Goal: Task Accomplishment & Management: Manage account settings

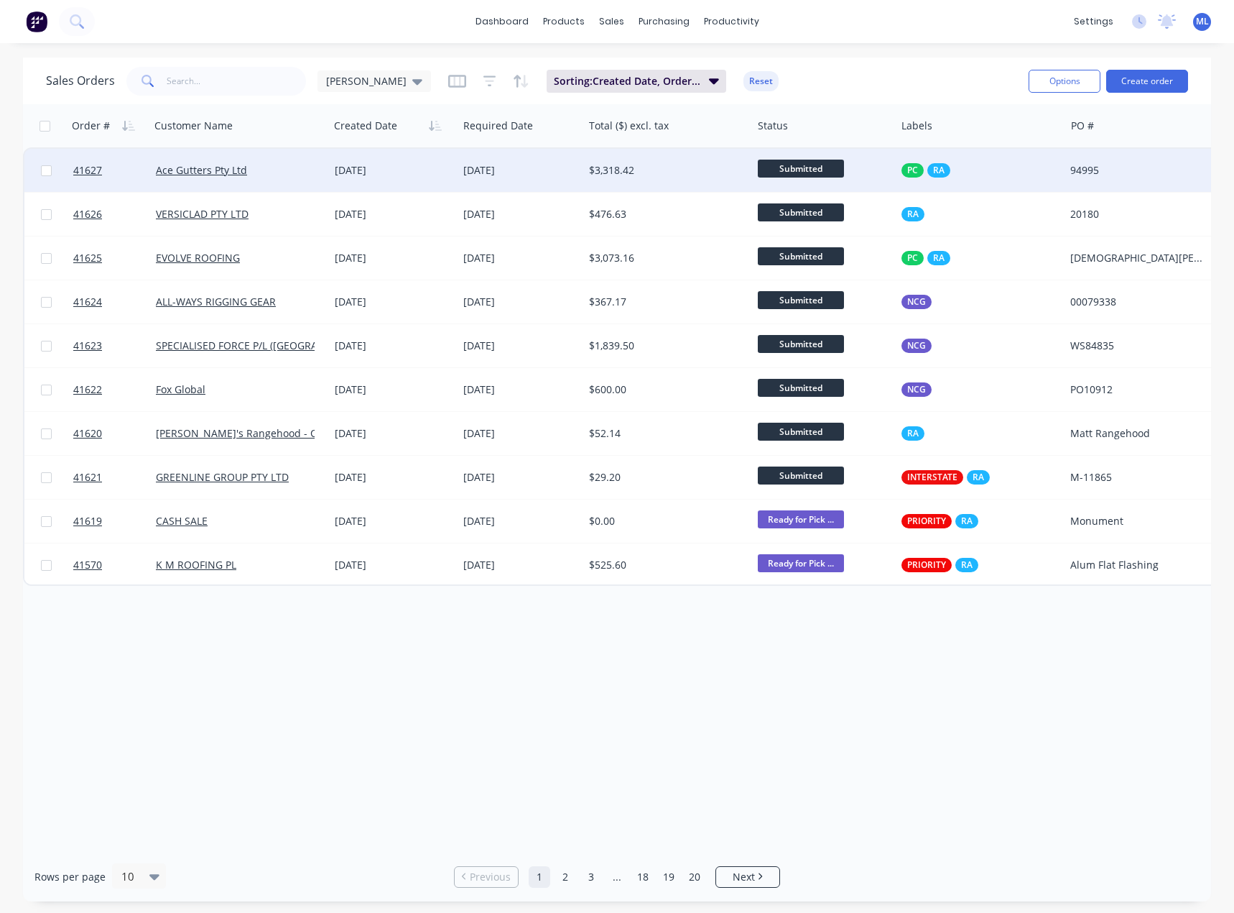
click at [505, 166] on div "[DATE]" at bounding box center [520, 170] width 114 height 14
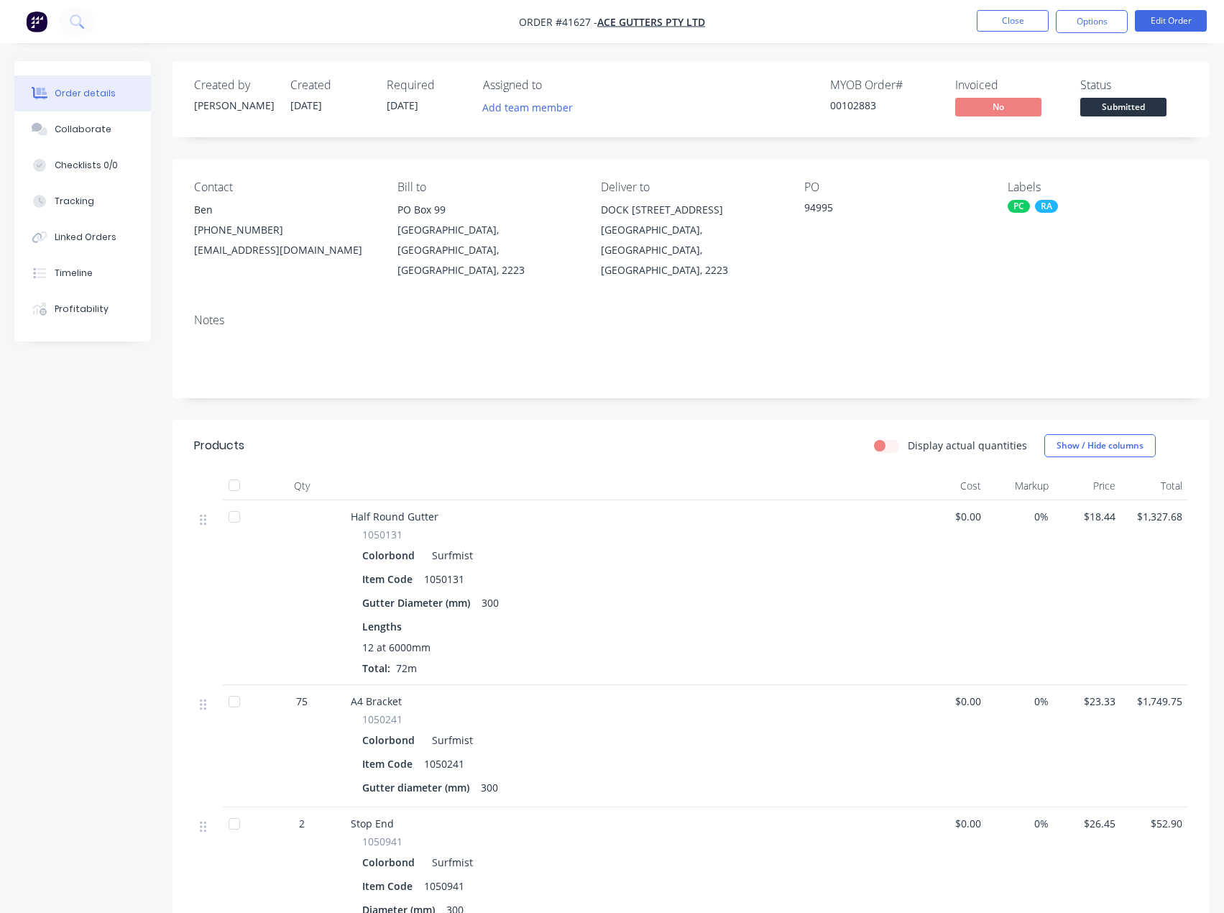
click at [1031, 36] on nav "Order #41627 - Ace Gutters Pty Ltd Close Options Edit Order" at bounding box center [612, 21] width 1224 height 43
click at [1024, 22] on button "Close" at bounding box center [1013, 21] width 72 height 22
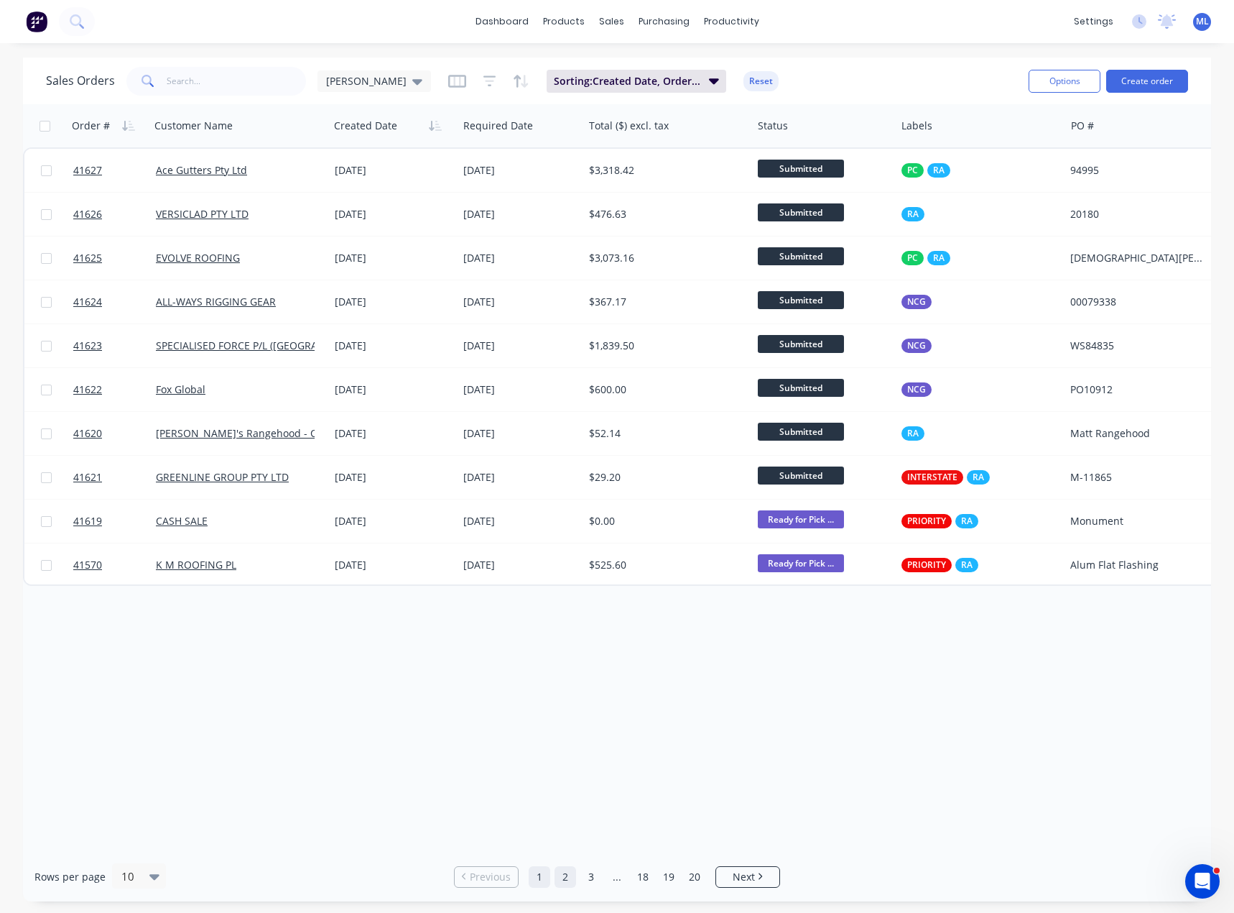
click at [568, 881] on link "2" at bounding box center [566, 877] width 22 height 22
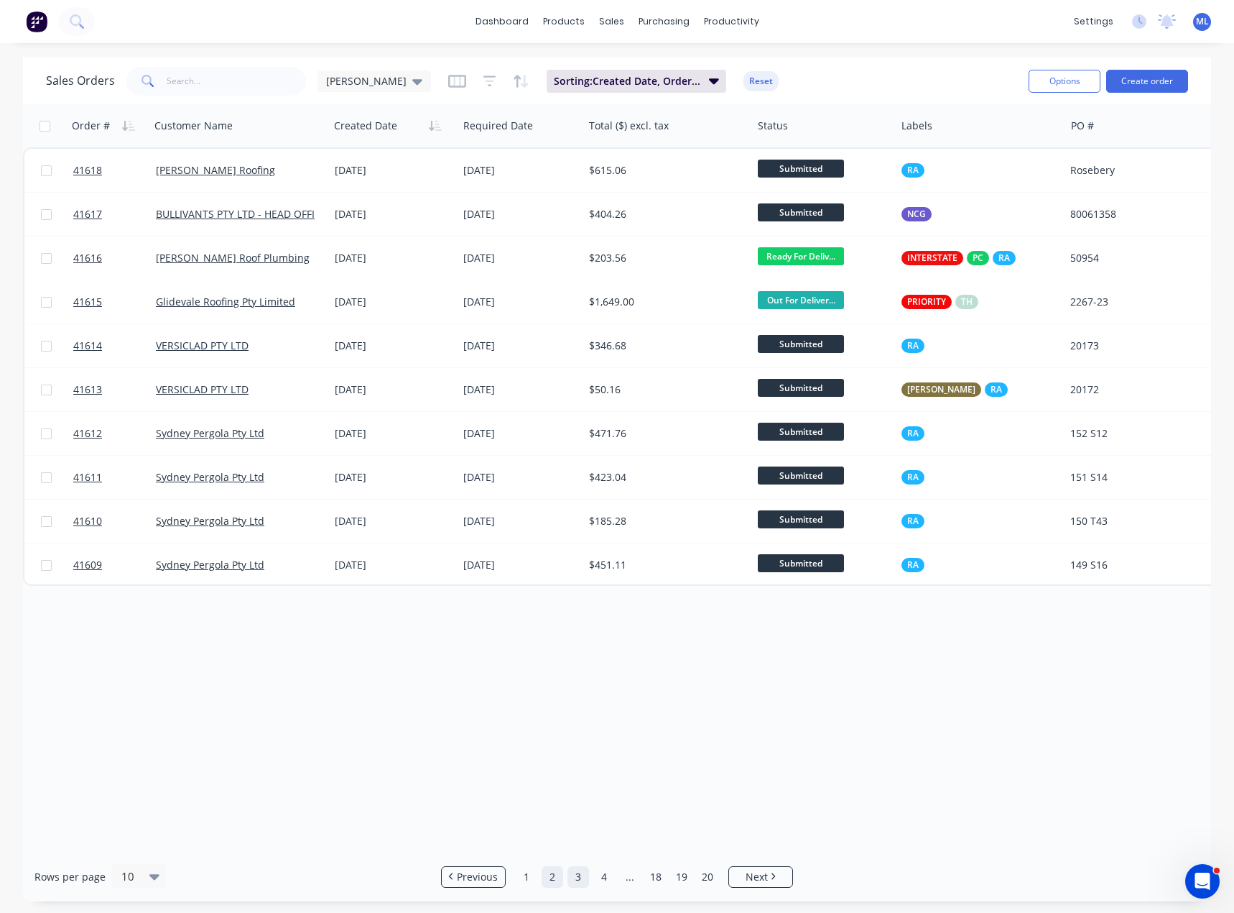
click at [585, 877] on link "3" at bounding box center [579, 877] width 22 height 22
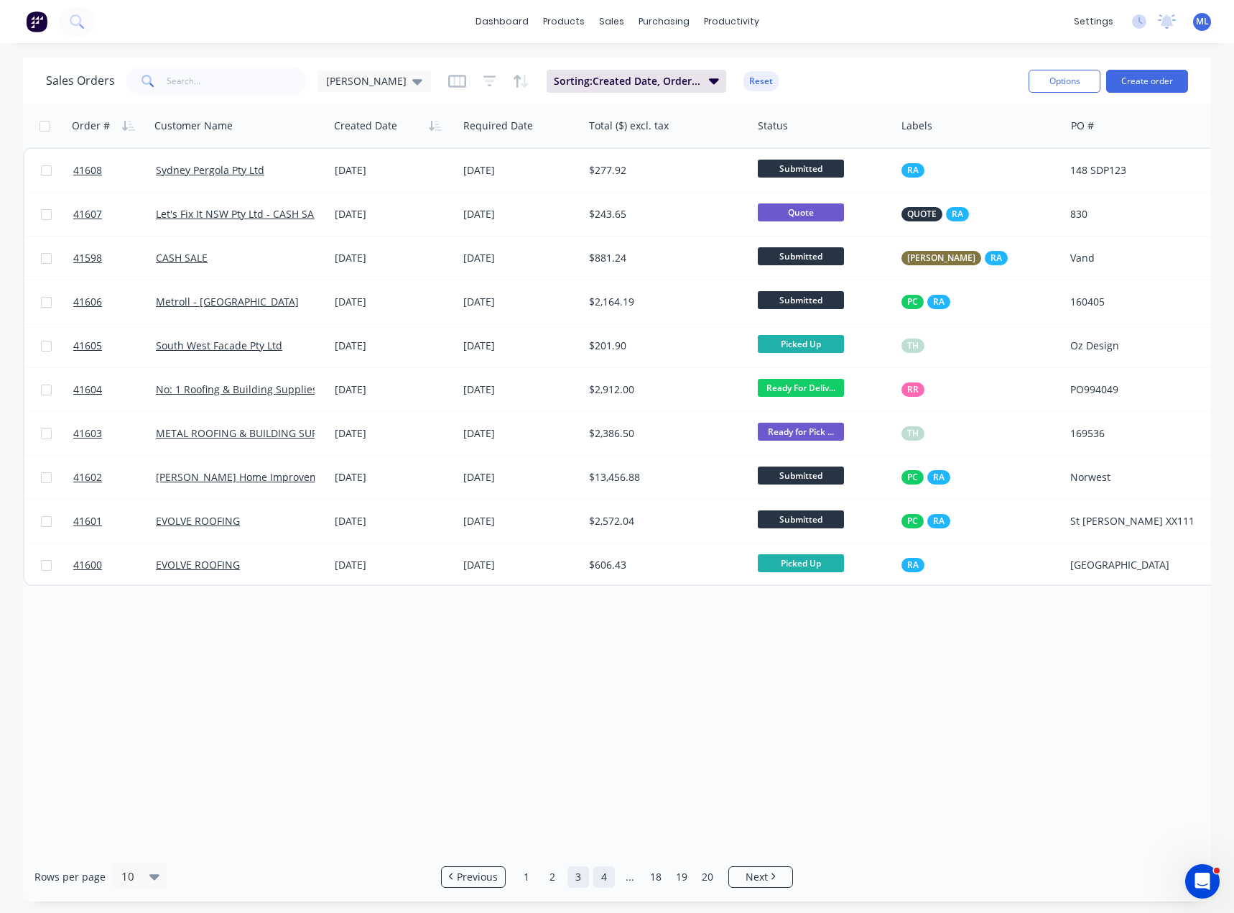
click at [599, 877] on link "4" at bounding box center [605, 877] width 22 height 22
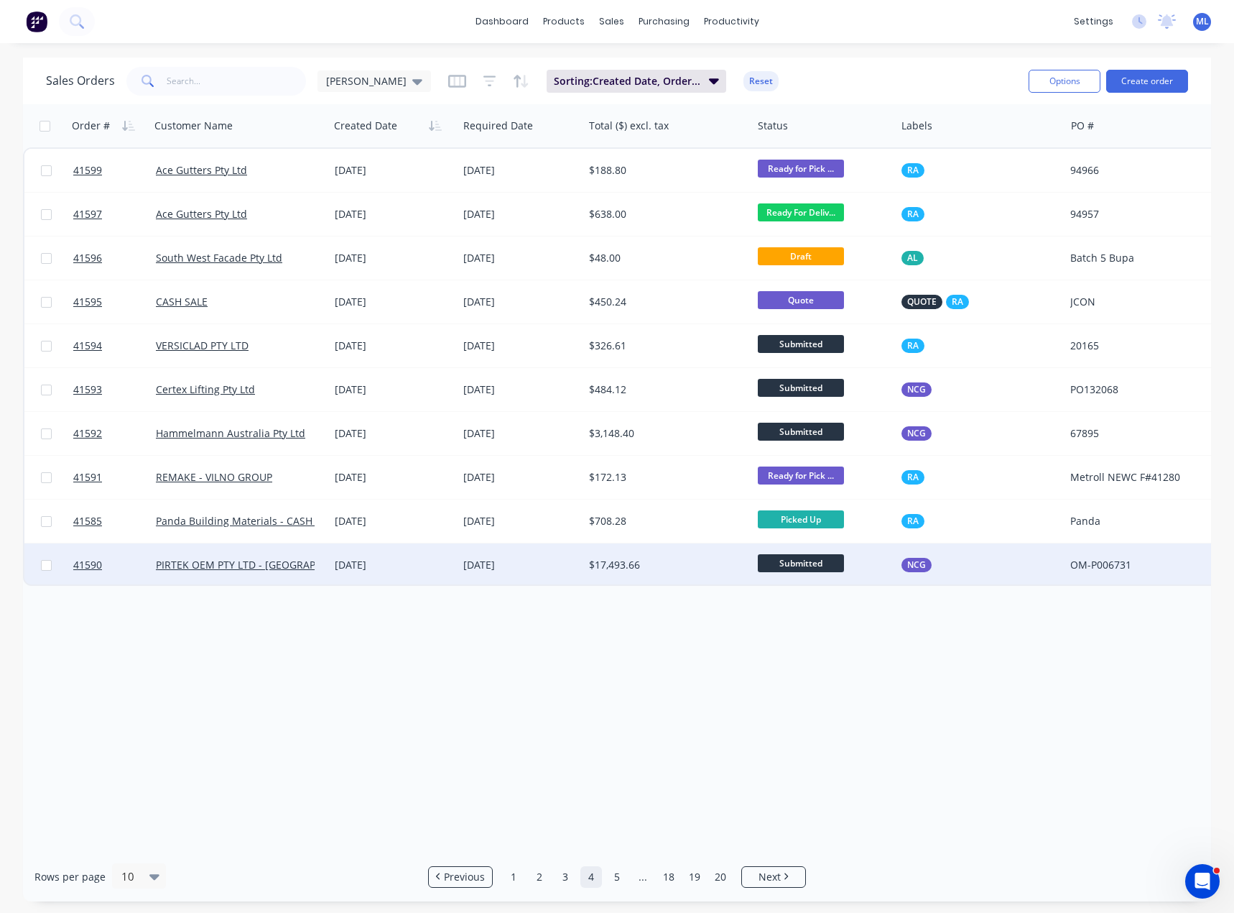
click at [458, 570] on div "[DATE]" at bounding box center [521, 564] width 126 height 43
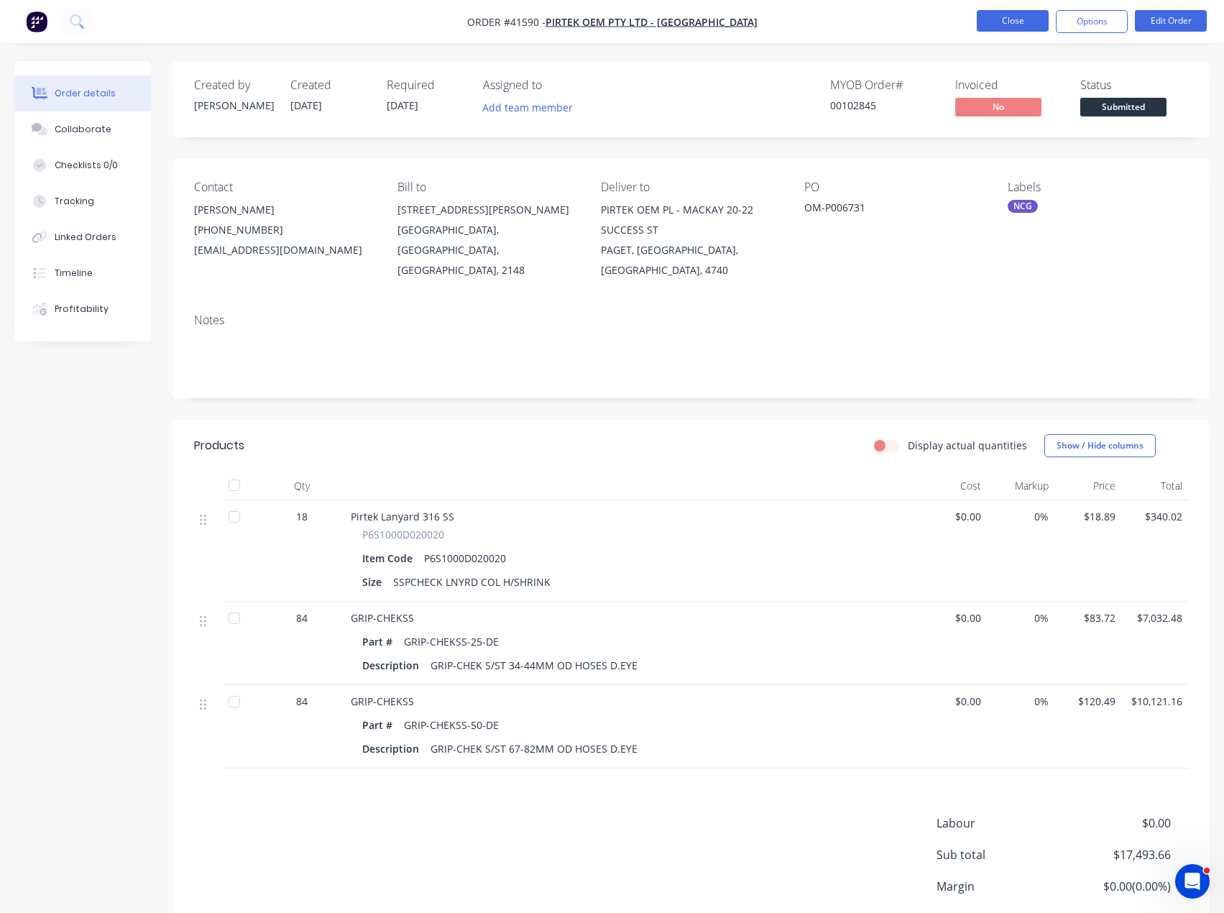
click at [1015, 26] on button "Close" at bounding box center [1013, 21] width 72 height 22
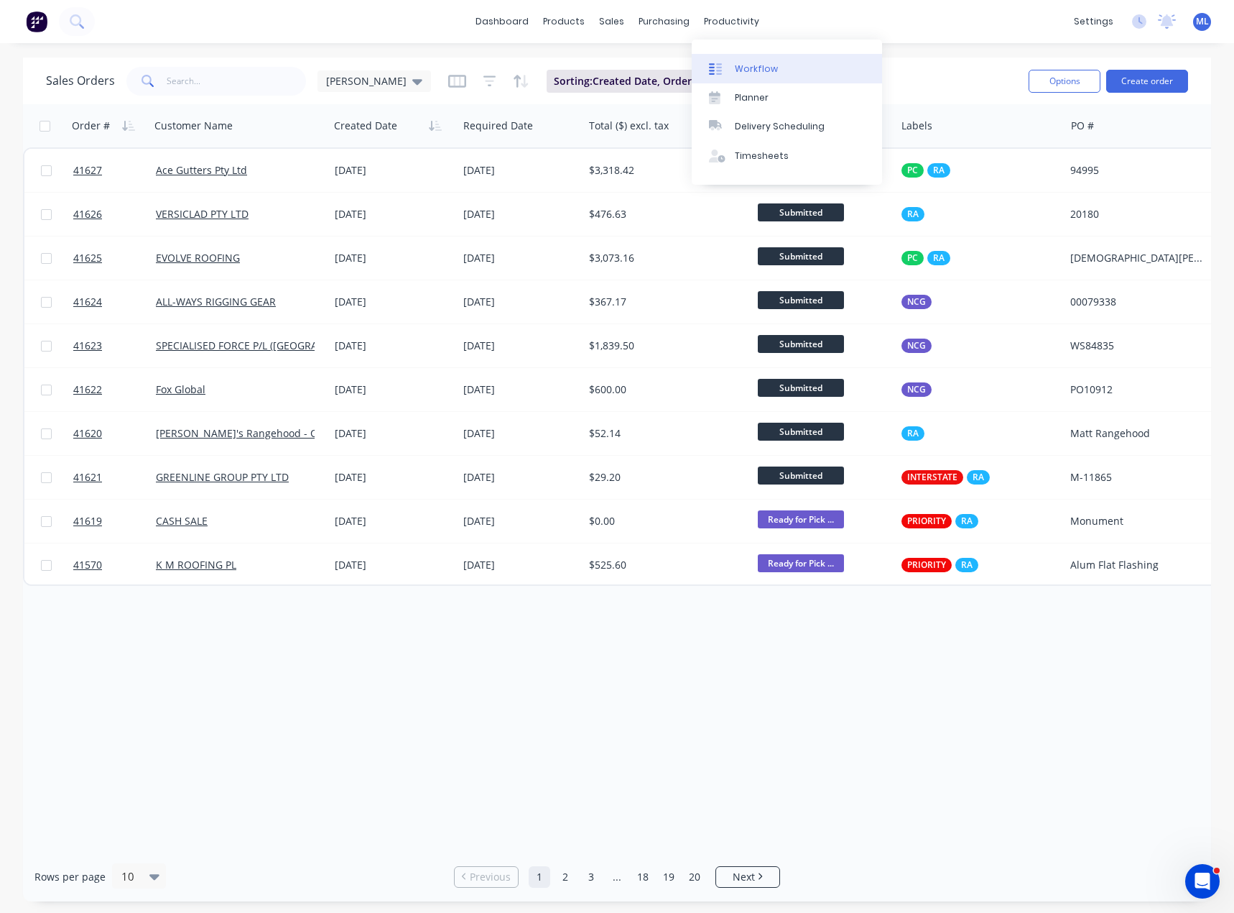
click at [742, 75] on link "Workflow" at bounding box center [787, 68] width 190 height 29
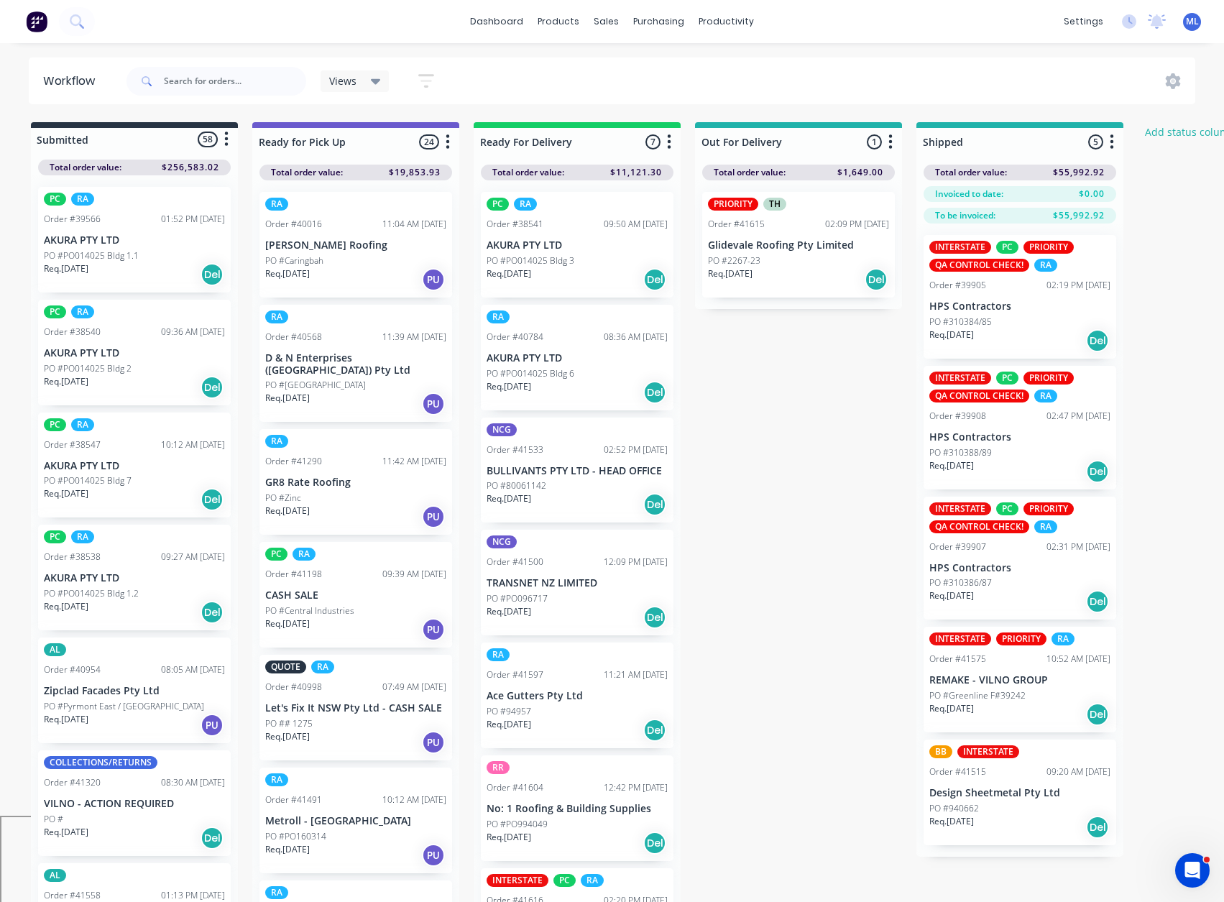
click at [356, 87] on span "Views" at bounding box center [342, 80] width 27 height 15
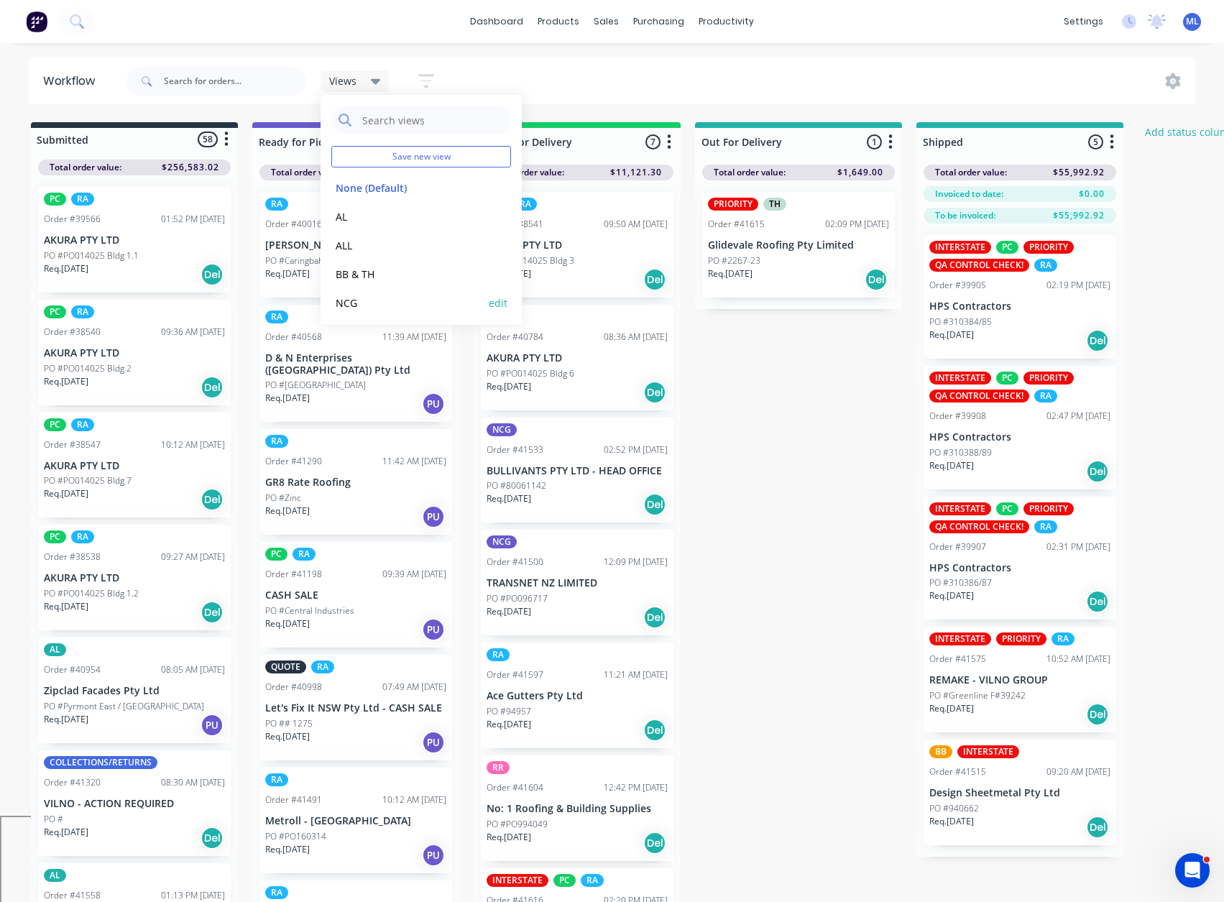
click at [362, 303] on button "NCG" at bounding box center [407, 303] width 153 height 17
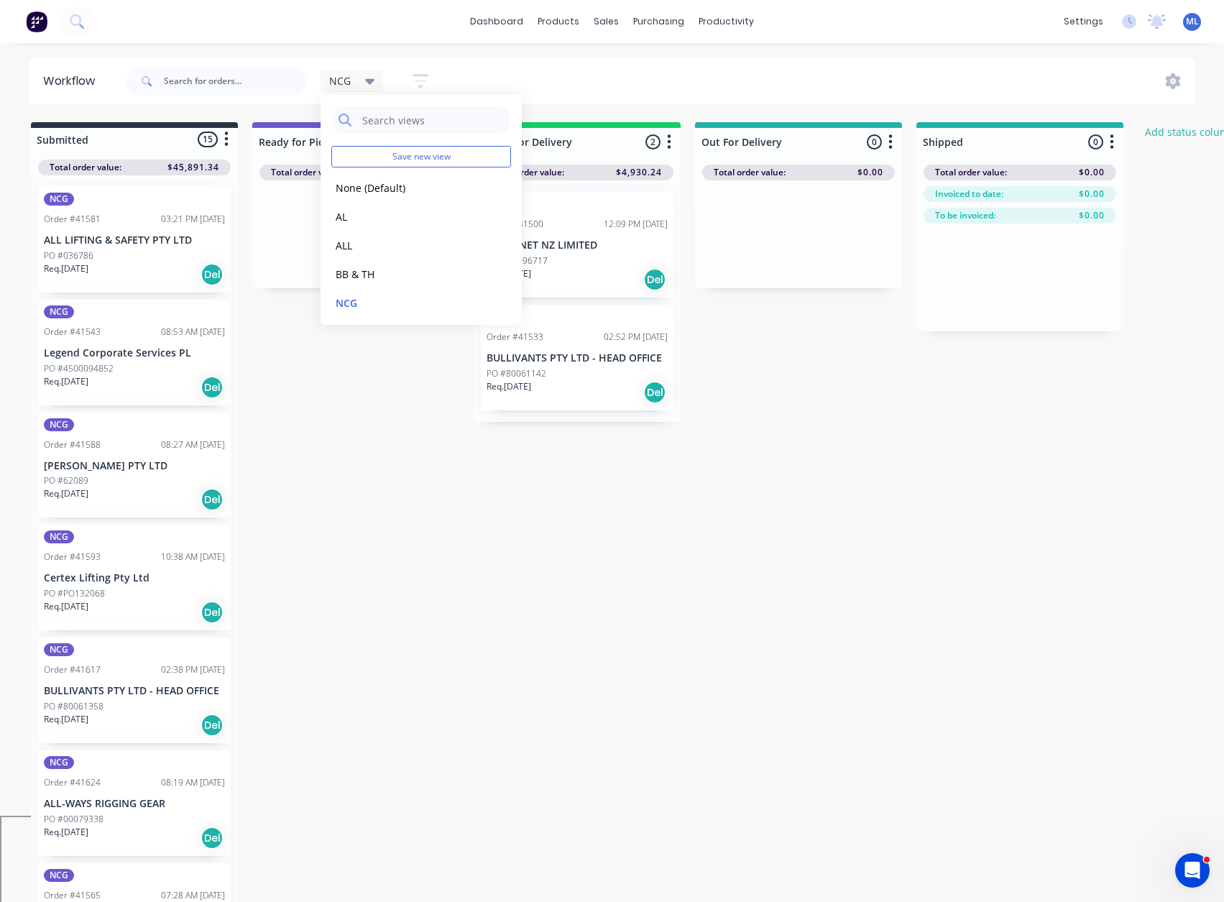
click at [1056, 551] on div "Submitted 15 Status colour #273444 hex #273444 Save Cancel Summaries Total orde…" at bounding box center [770, 513] width 1563 height 783
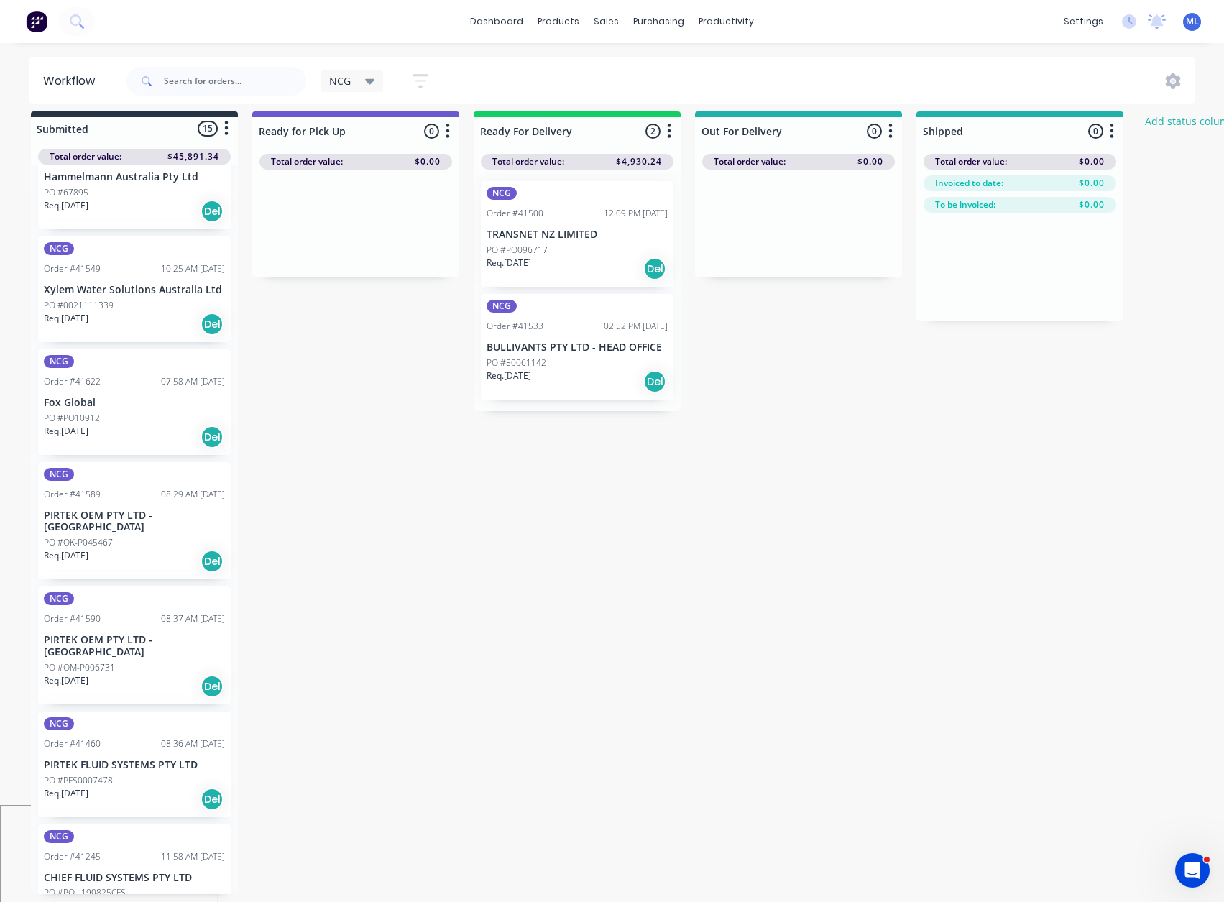
scroll to position [14, 0]
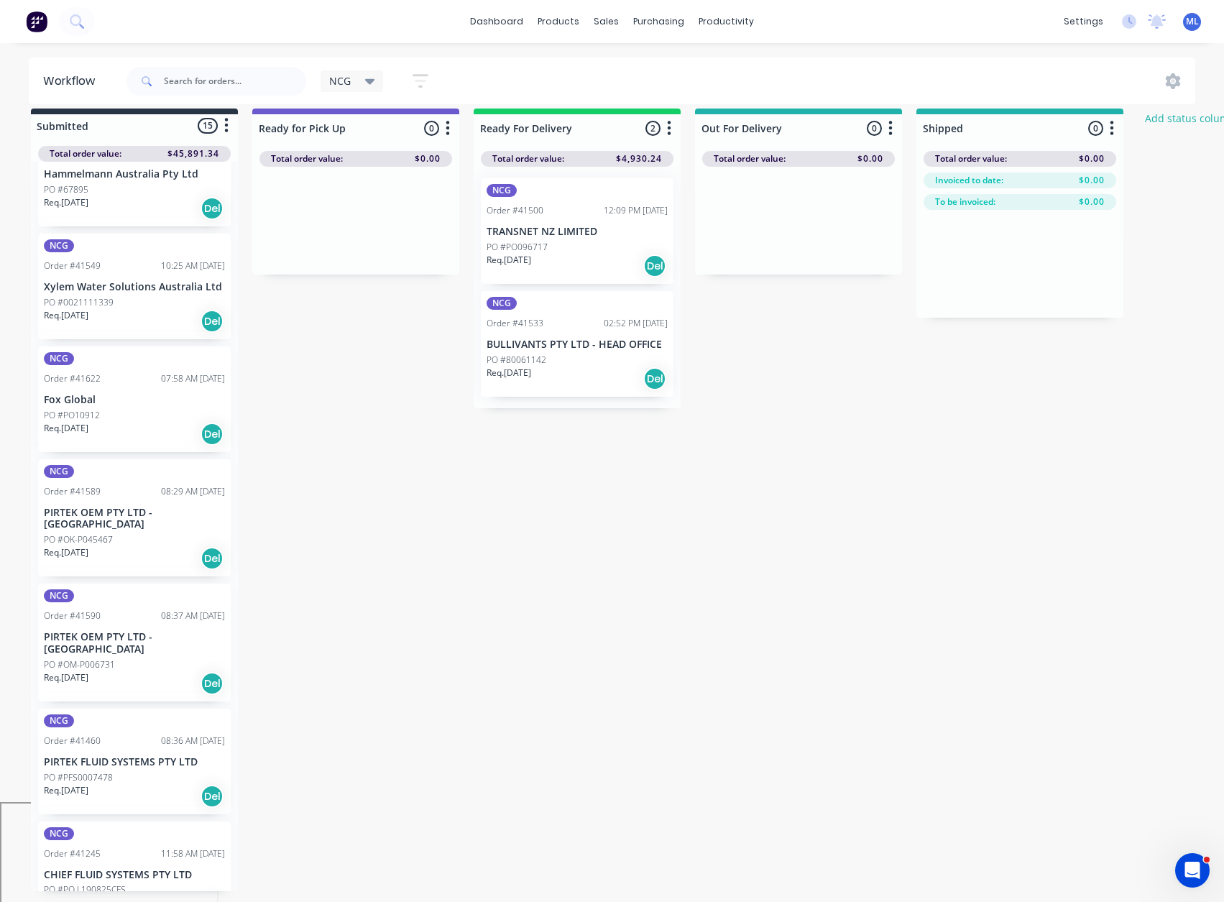
click at [126, 883] on div "PO #PO L190825CFS" at bounding box center [134, 889] width 181 height 13
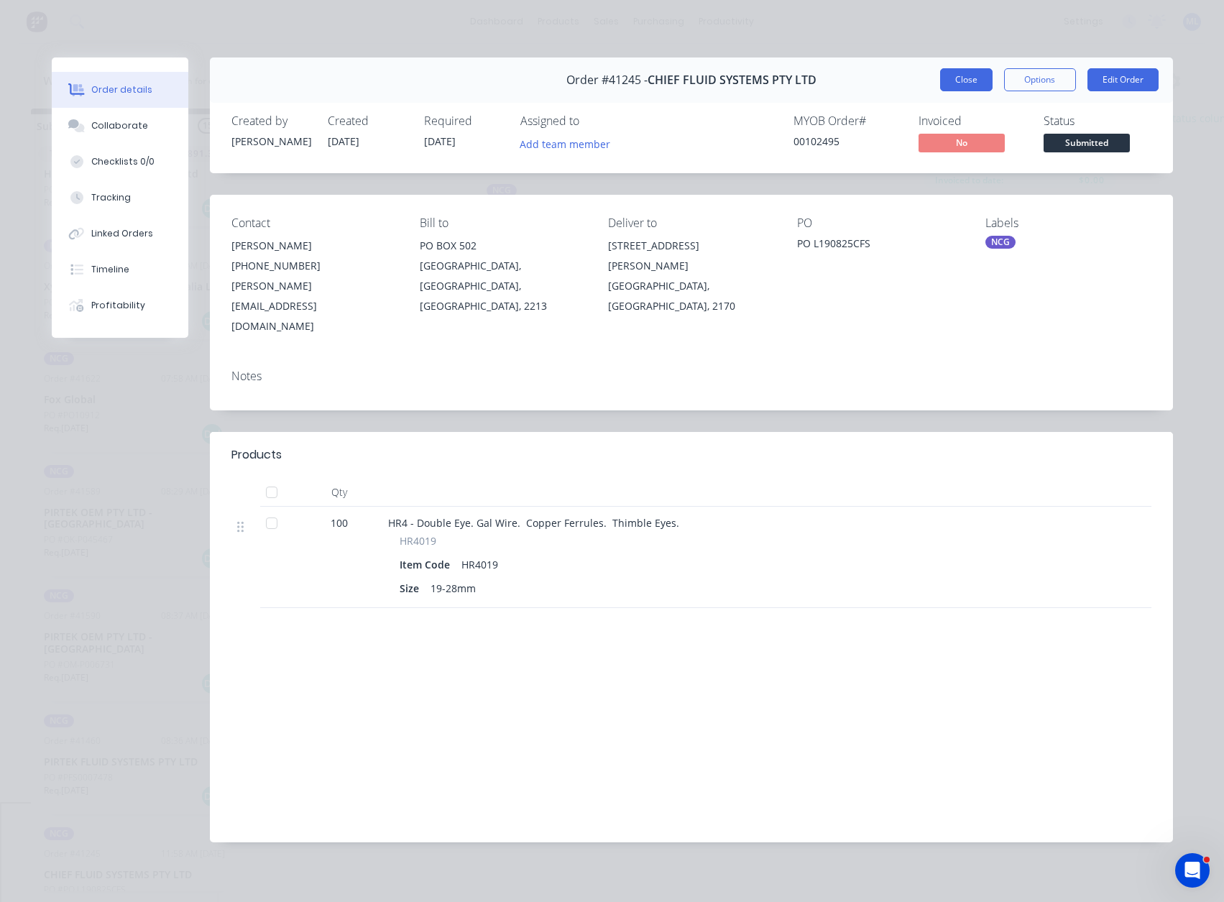
click at [966, 79] on button "Close" at bounding box center [966, 79] width 52 height 23
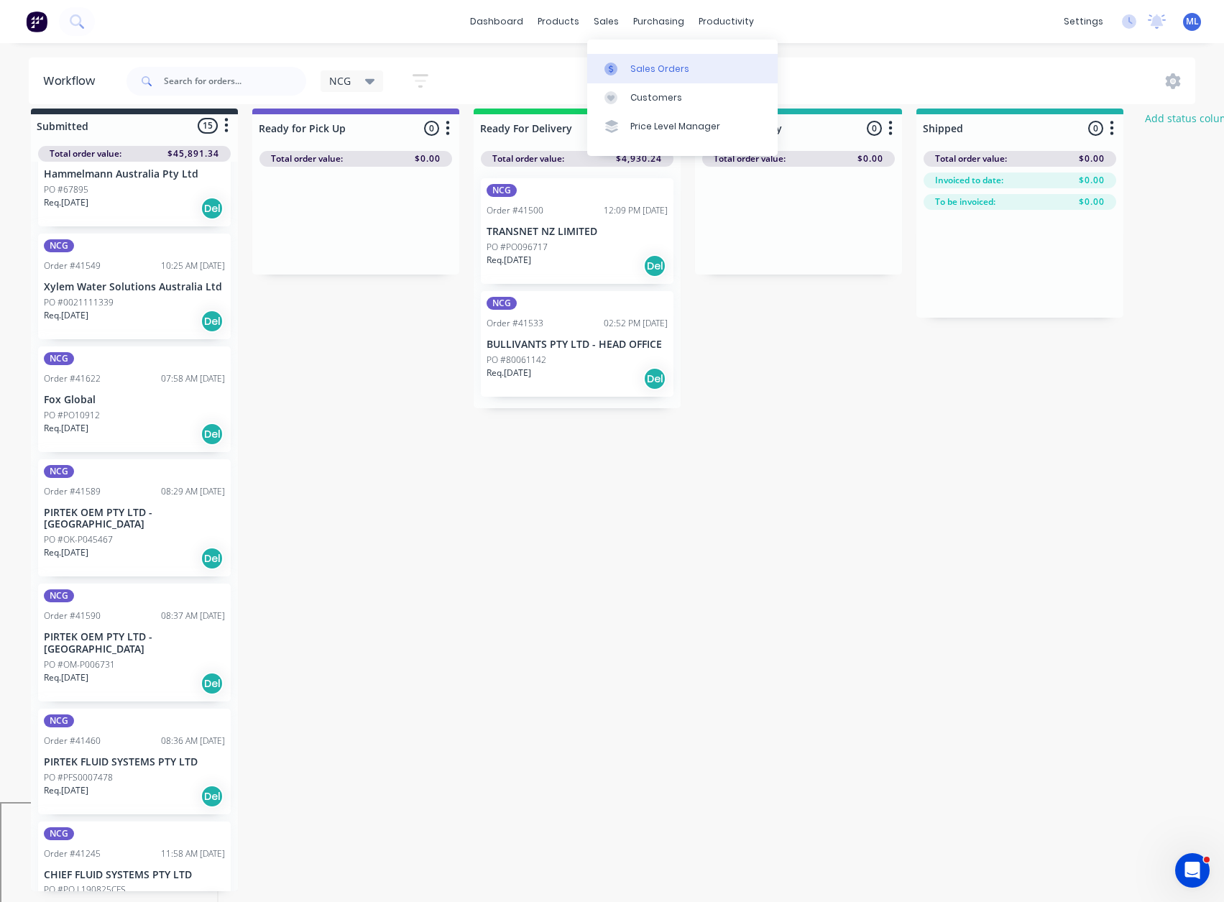
click at [643, 63] on div "Sales Orders" at bounding box center [659, 69] width 59 height 13
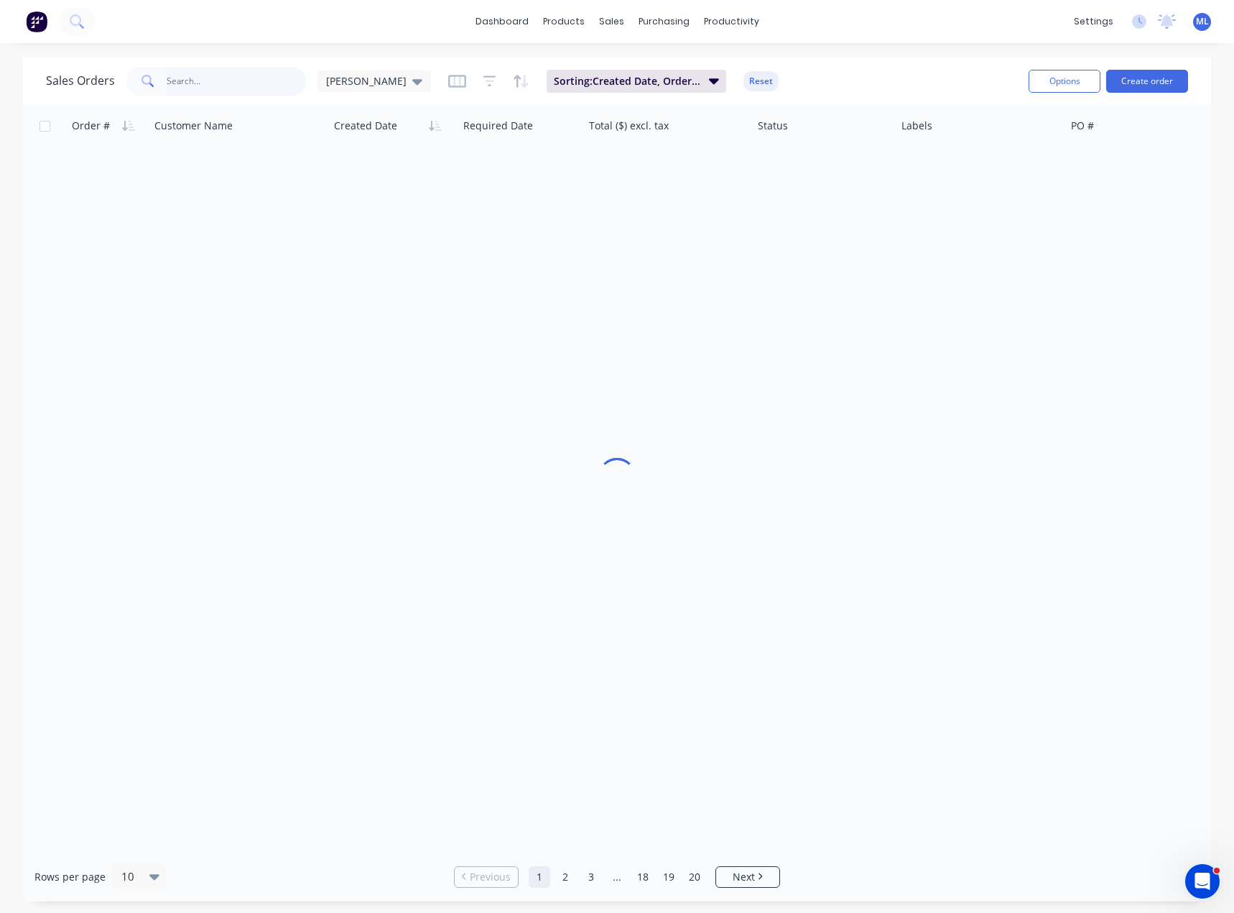
click at [193, 91] on input "text" at bounding box center [237, 81] width 140 height 29
type input "chief"
